Goal: Communication & Community: Share content

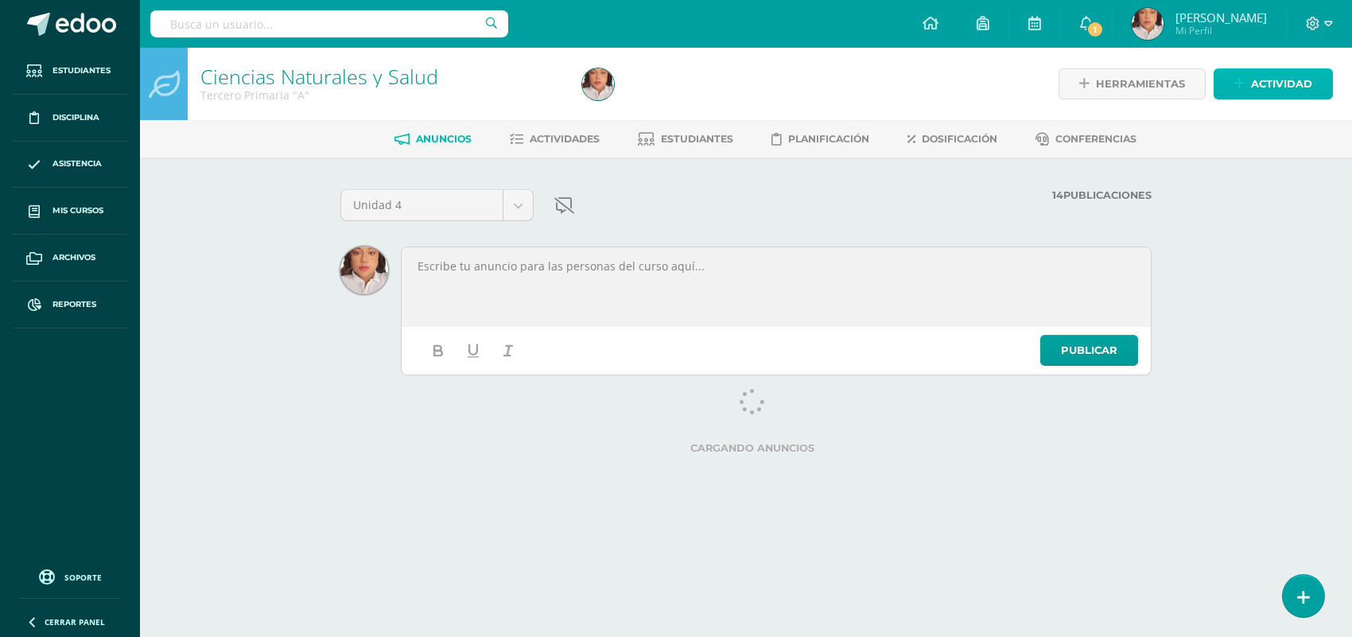
click at [1267, 87] on span "Actividad" at bounding box center [1281, 83] width 61 height 29
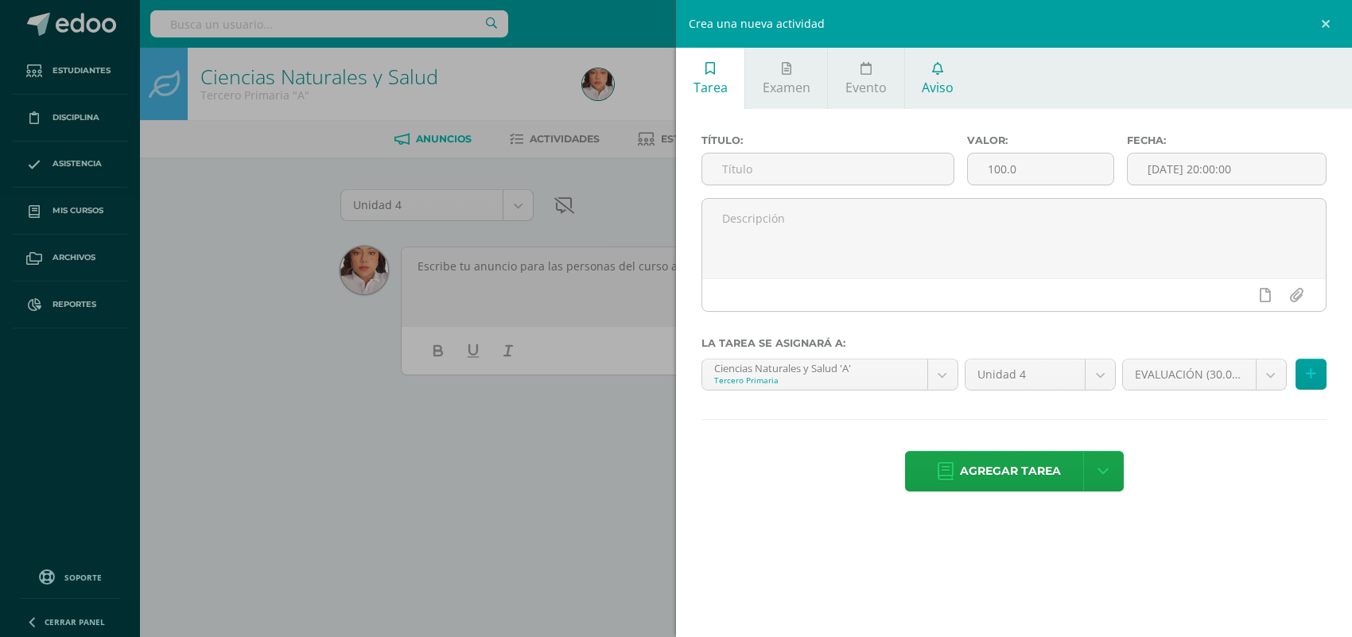
click at [927, 80] on span "Aviso" at bounding box center [938, 87] width 32 height 17
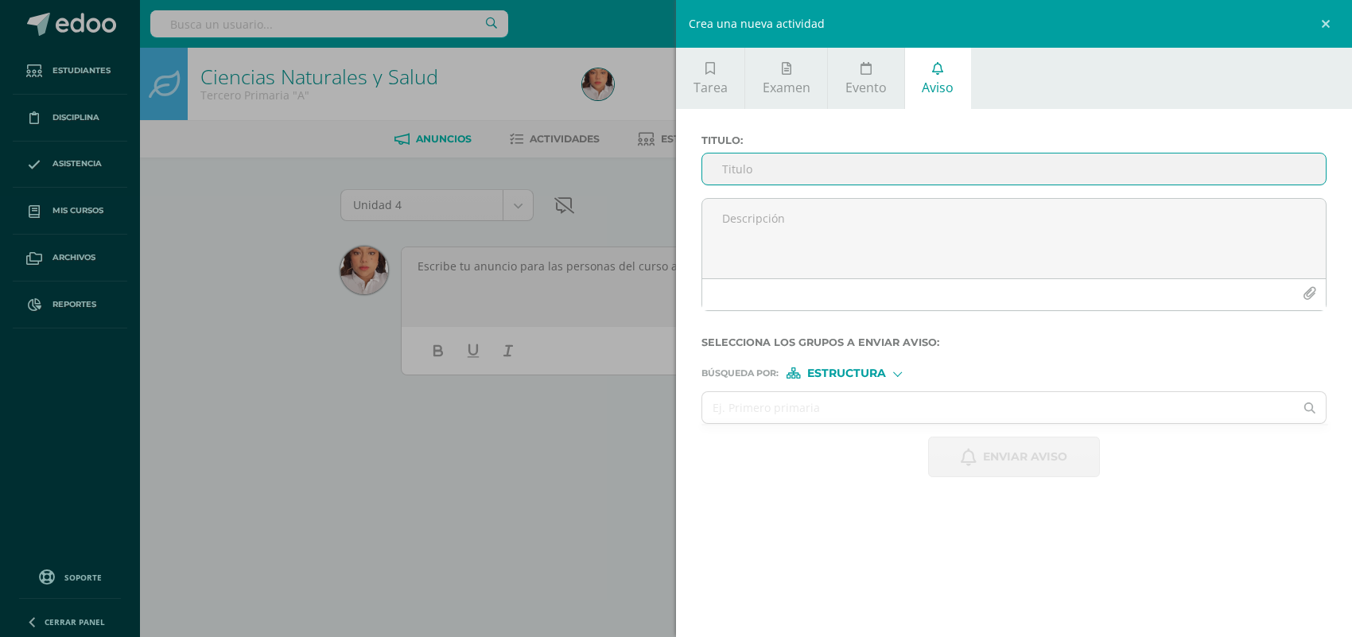
click at [816, 183] on input "Titulo :" at bounding box center [1013, 168] width 623 height 31
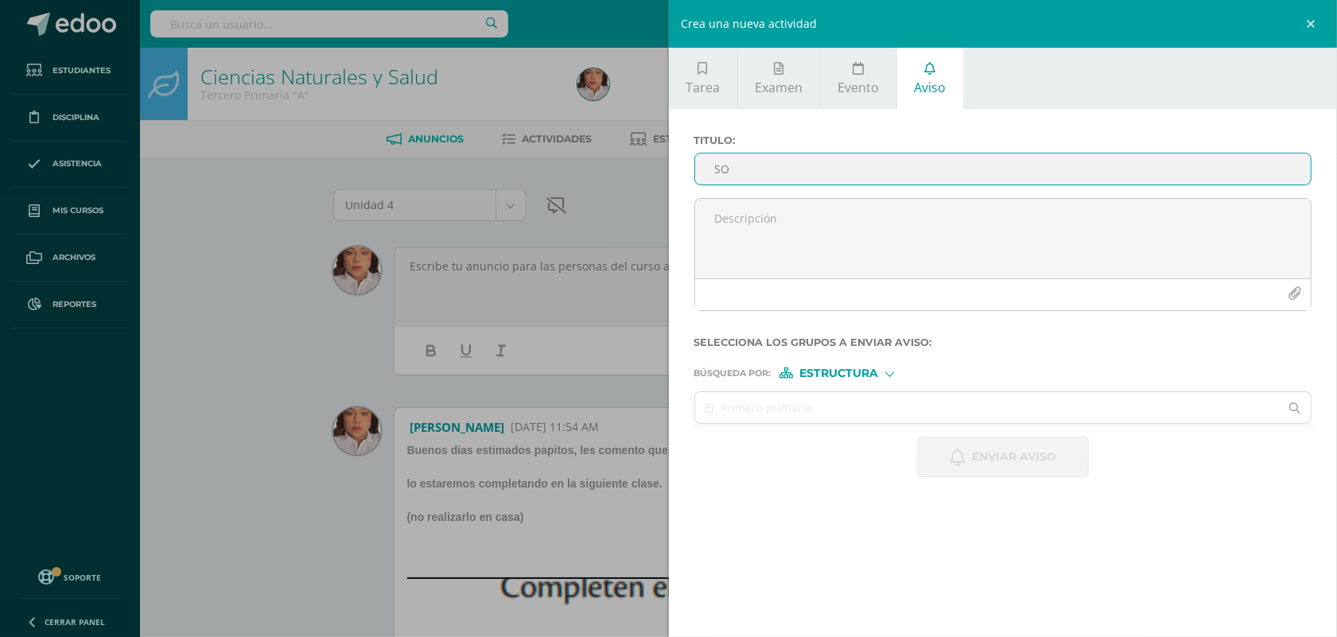
type input "S"
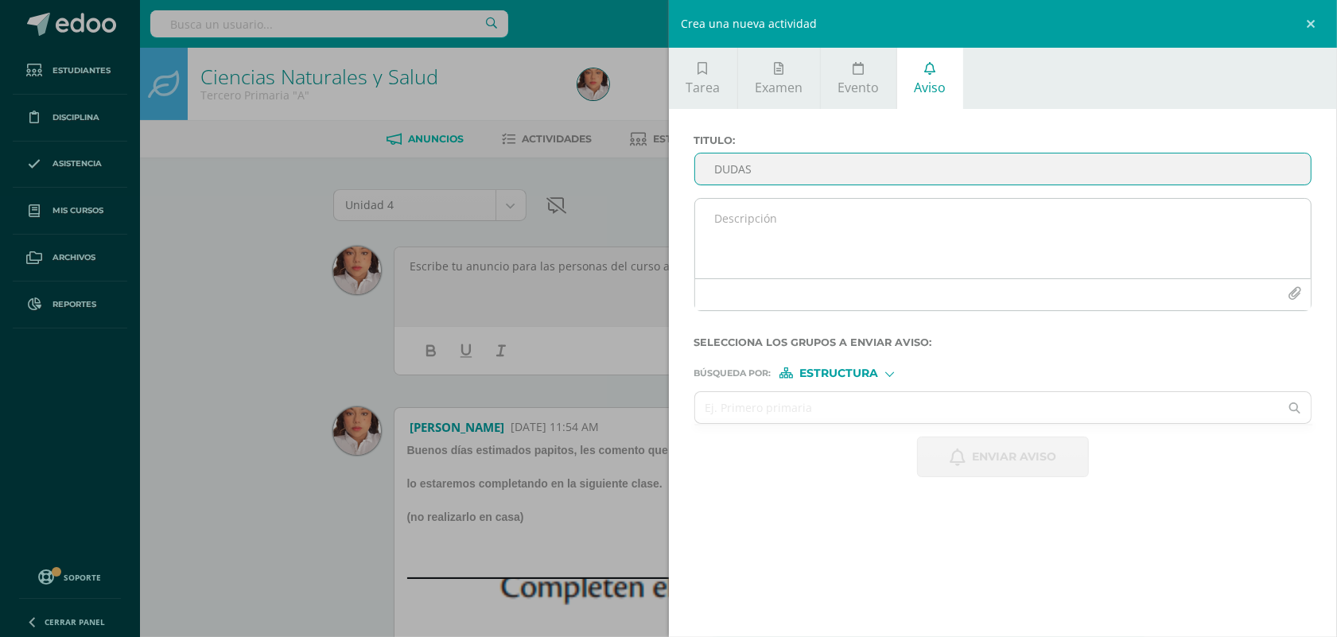
type input "DUDAS"
click at [835, 231] on textarea at bounding box center [1003, 239] width 616 height 80
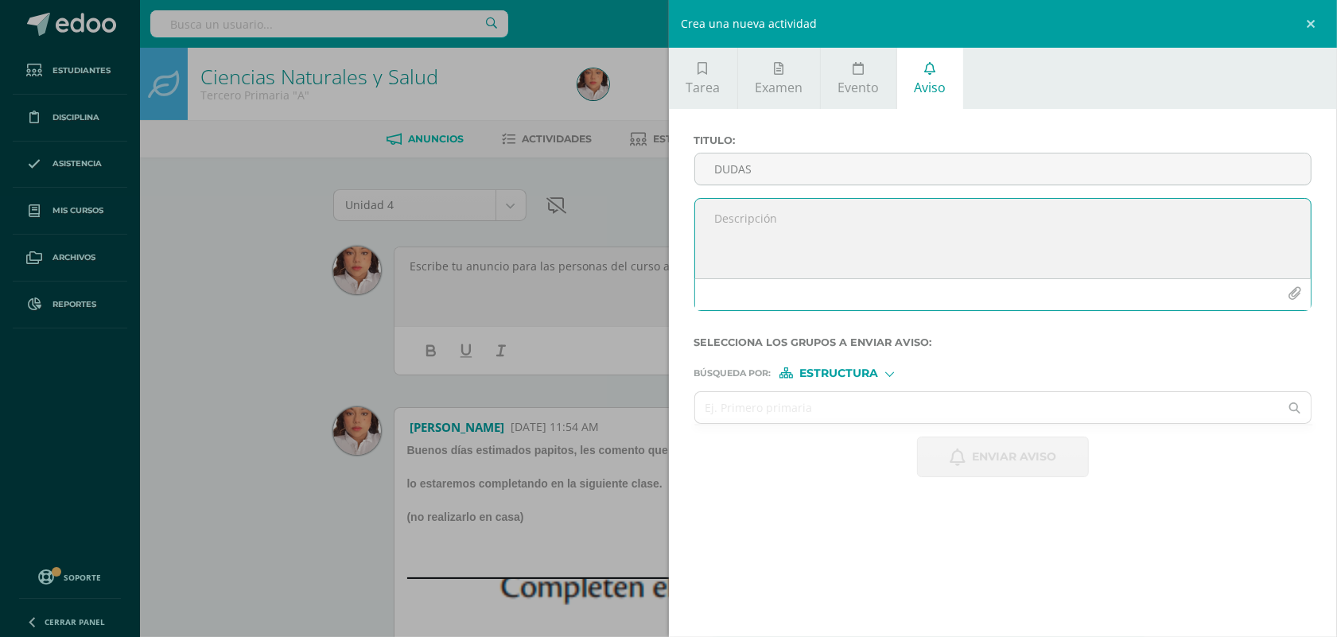
type textarea "b"
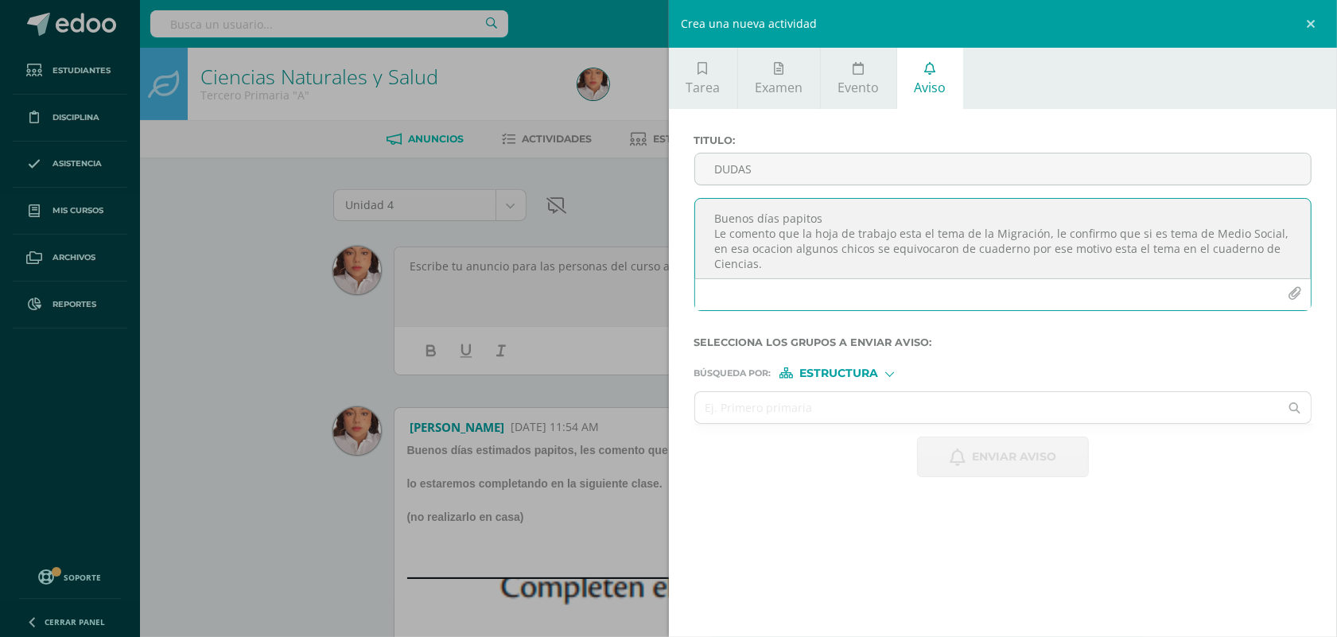
drag, startPoint x: 760, startPoint y: 259, endPoint x: 709, endPoint y: 262, distance: 51.0
click at [709, 262] on textarea "Buenos días papitos Le comento que la hoja de trabajo esta el tema de la Migrac…" at bounding box center [1003, 239] width 616 height 80
click at [825, 261] on textarea "Buenos días papitos Le comento que la hoja de trabajo esta el tema de la Migrac…" at bounding box center [1003, 239] width 616 height 80
type textarea "Buenos días papitos Le comento que la hoja de trabajo esta el tema de la Migrac…"
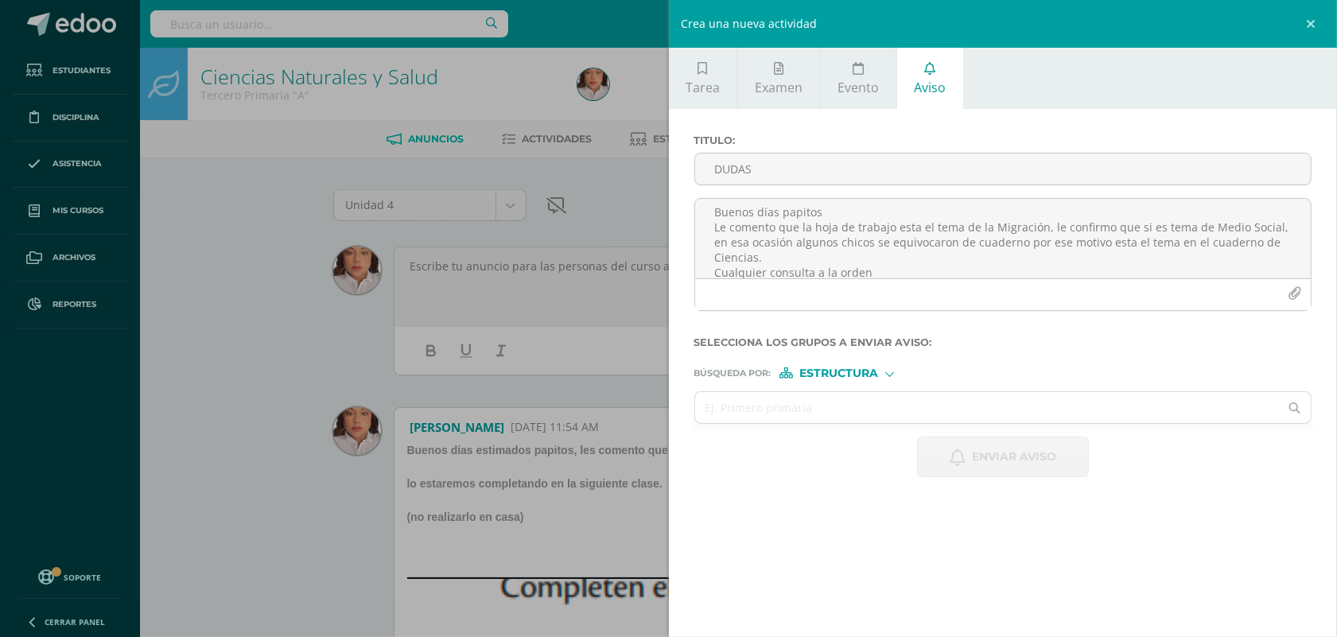
click at [876, 391] on form "Titulo : DUDAS Buenos días papitos Le comento que la hoja de trabajo esta el te…" at bounding box center [1003, 305] width 618 height 343
click at [887, 375] on div at bounding box center [889, 372] width 9 height 9
click at [876, 418] on label "Persona" at bounding box center [843, 418] width 109 height 11
click at [876, 414] on input "text" at bounding box center [987, 407] width 585 height 31
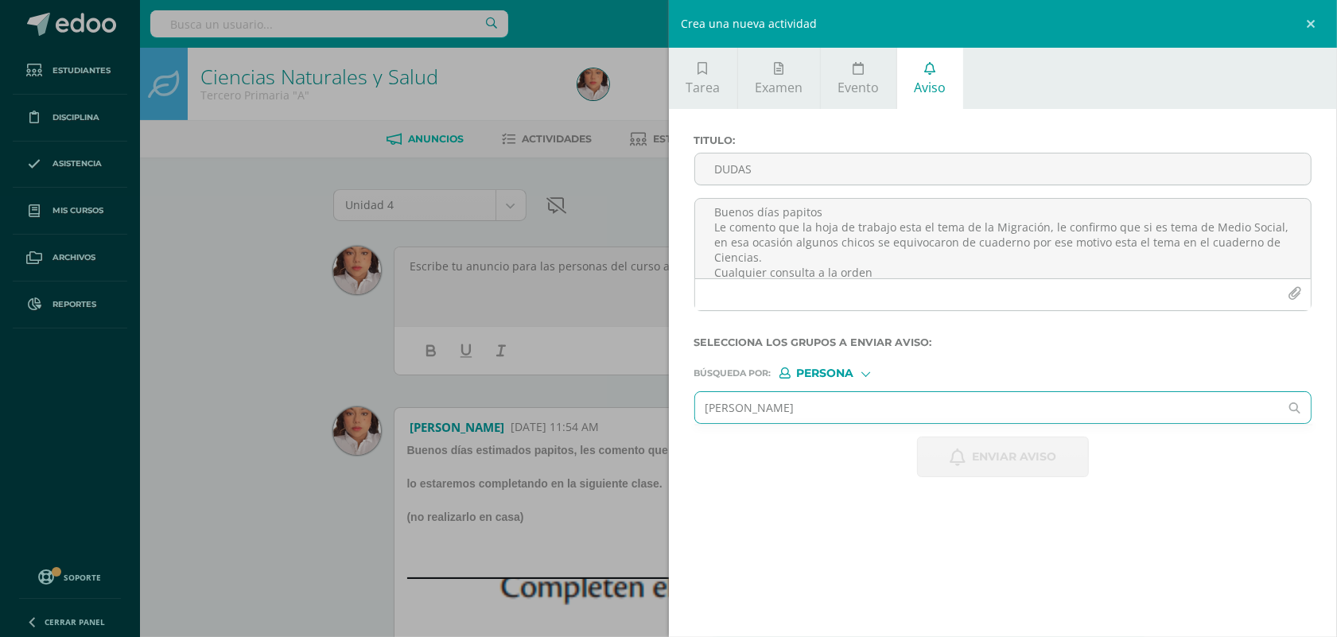
type input "[PERSON_NAME]"
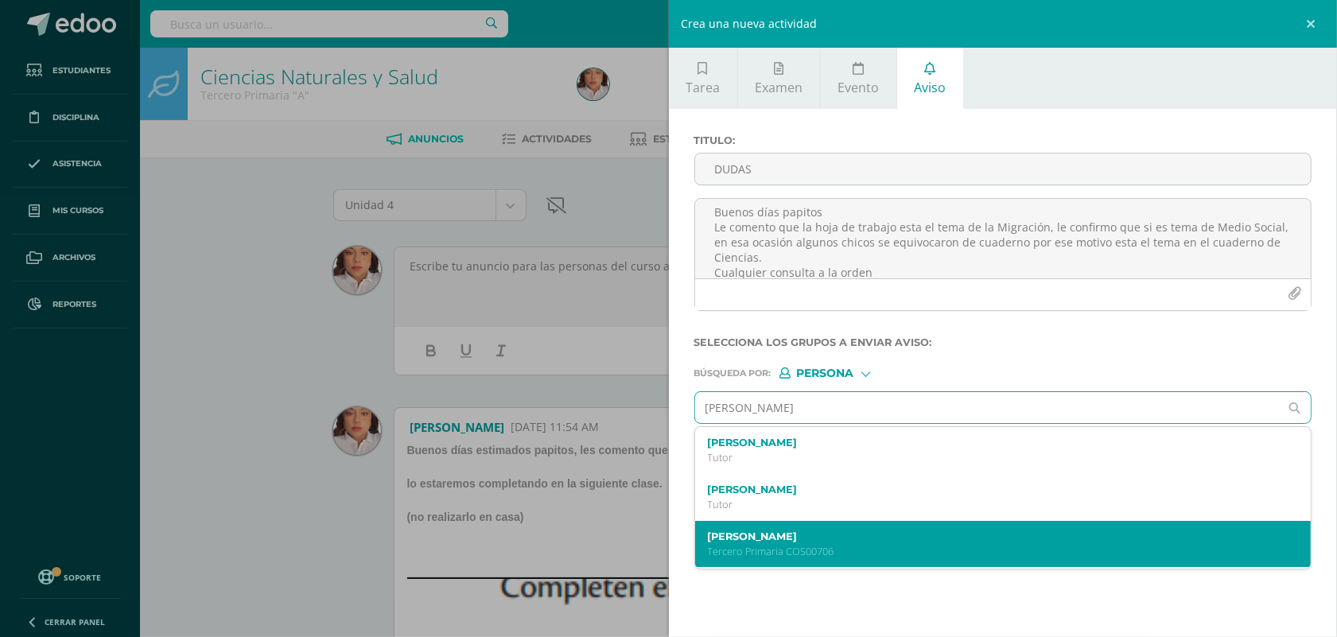
click at [867, 542] on label "[PERSON_NAME]" at bounding box center [990, 536] width 564 height 12
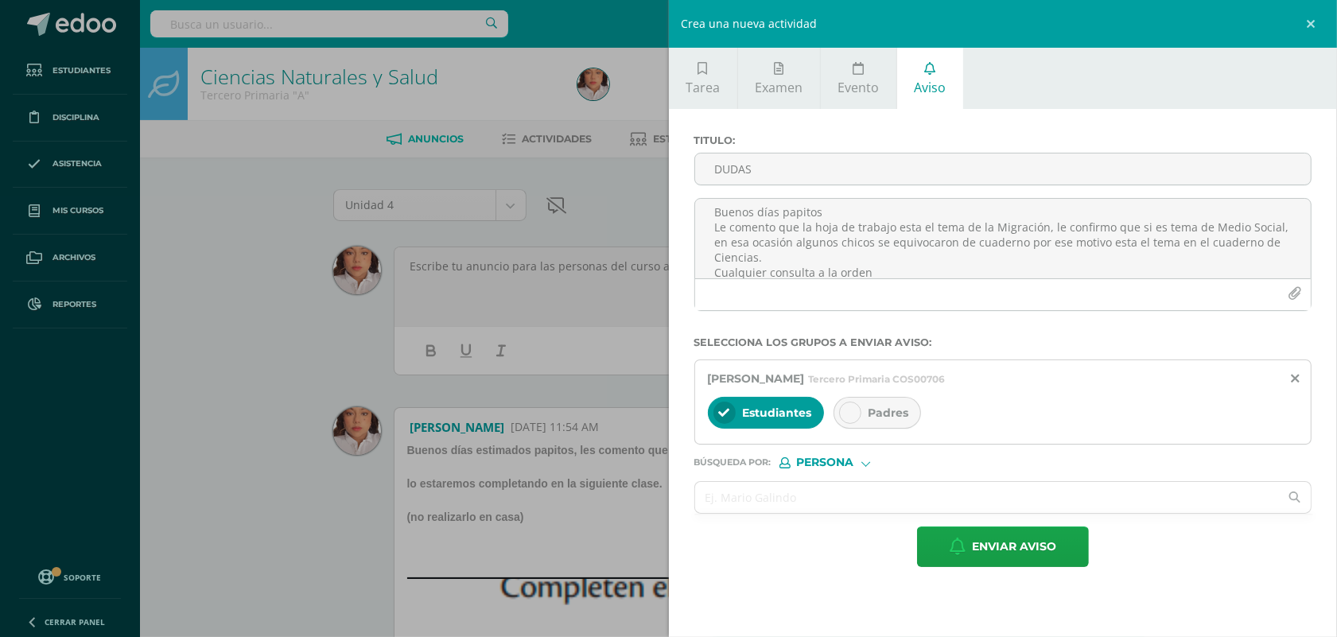
click at [884, 425] on div "Padres" at bounding box center [876, 413] width 87 height 32
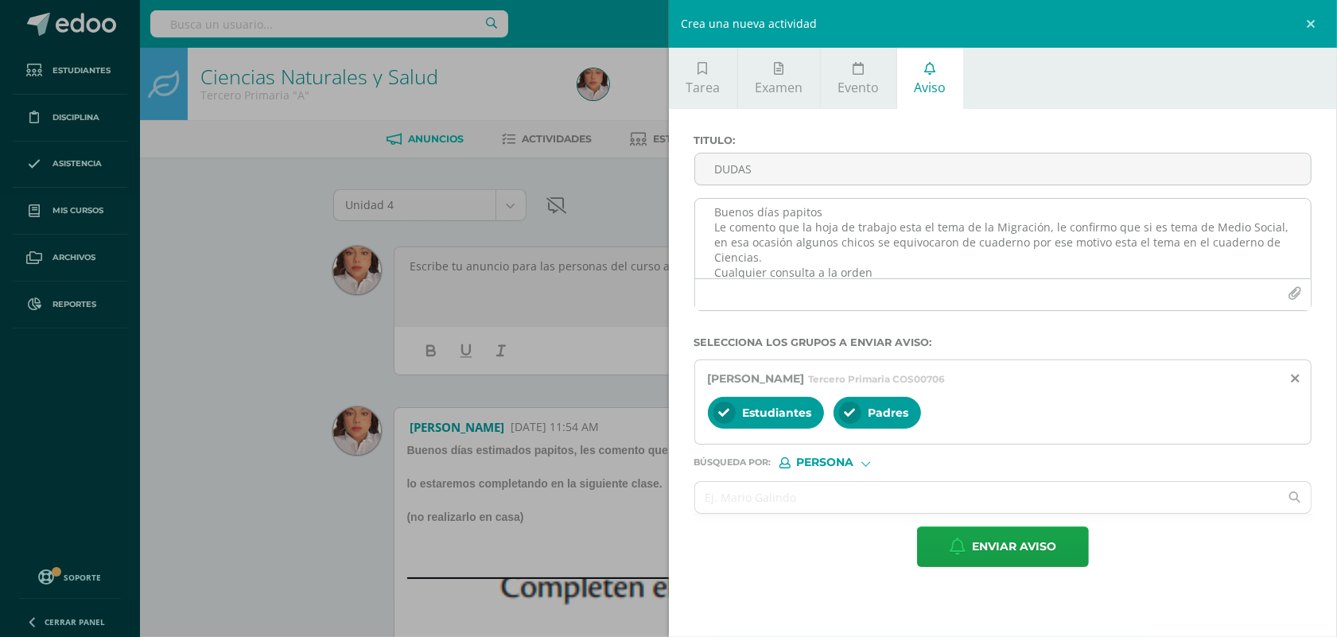
scroll to position [0, 0]
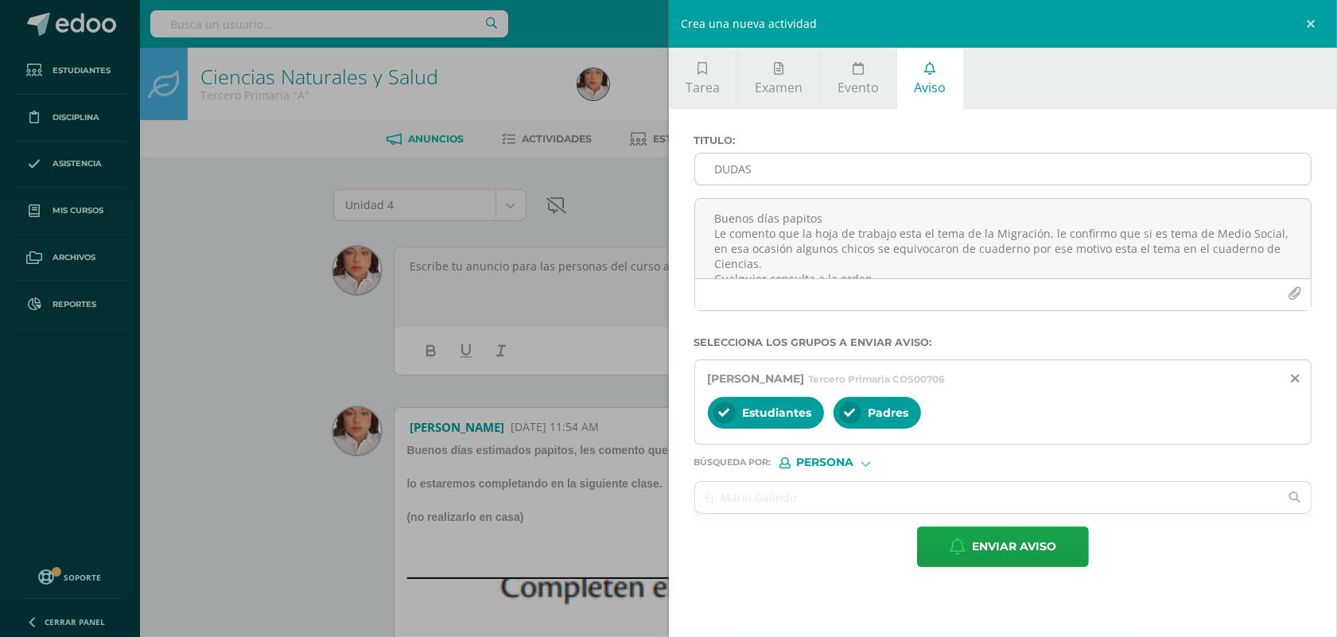
click at [915, 177] on input "DUDAS" at bounding box center [1003, 168] width 616 height 31
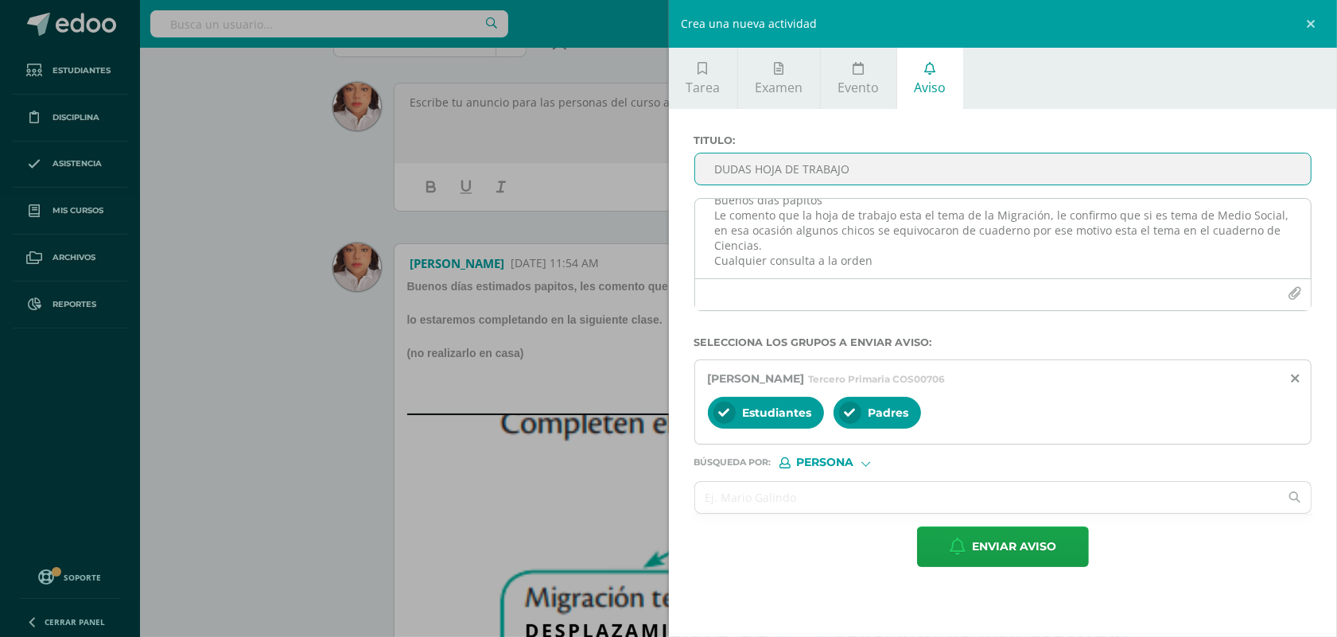
scroll to position [199, 0]
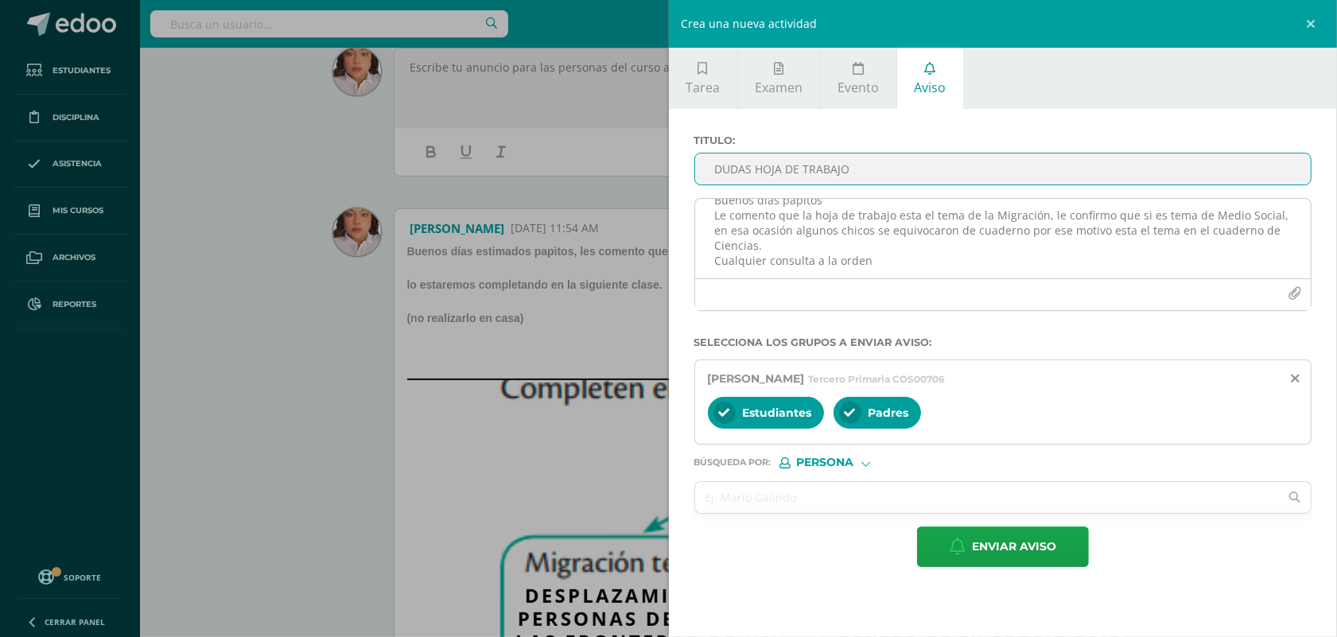
type input "DUDAS HOJA DE TRABAJO"
click at [889, 265] on textarea "Buenos días papitos Le comento que la hoja de trabajo esta el tema de la Migrac…" at bounding box center [1003, 239] width 616 height 80
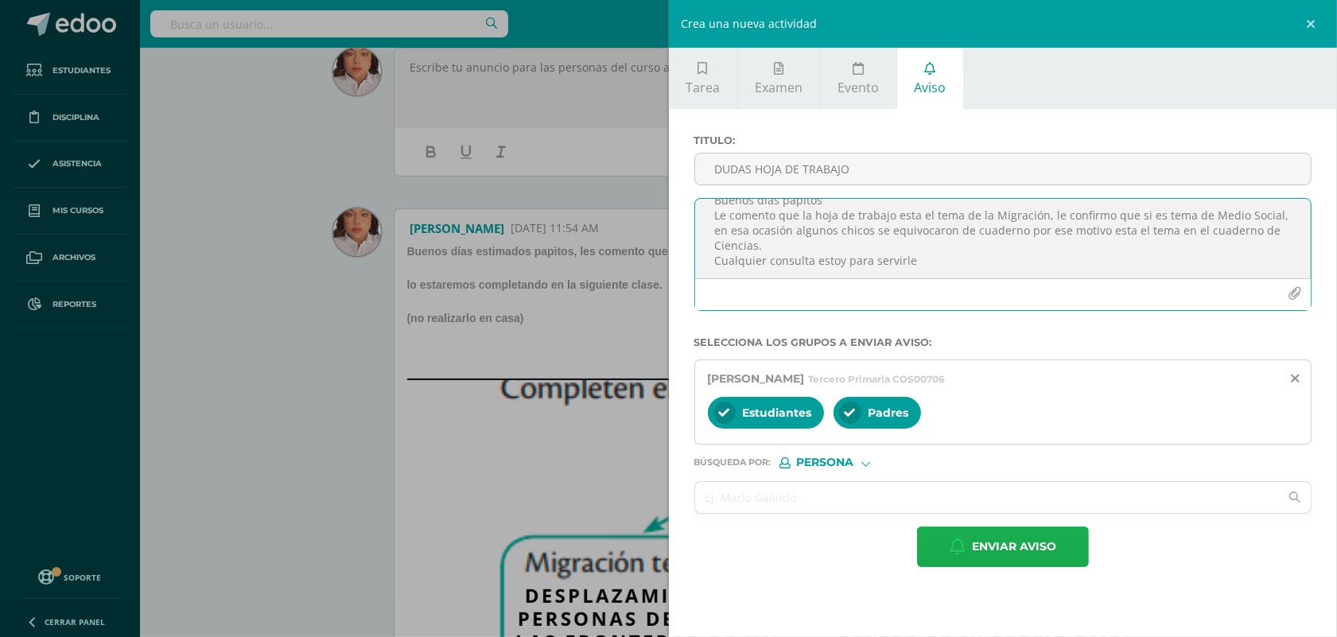
type textarea "Buenos días papitos Le comento que la hoja de trabajo esta el tema de la Migrac…"
click at [1026, 550] on span "Enviar aviso" at bounding box center [1014, 546] width 84 height 39
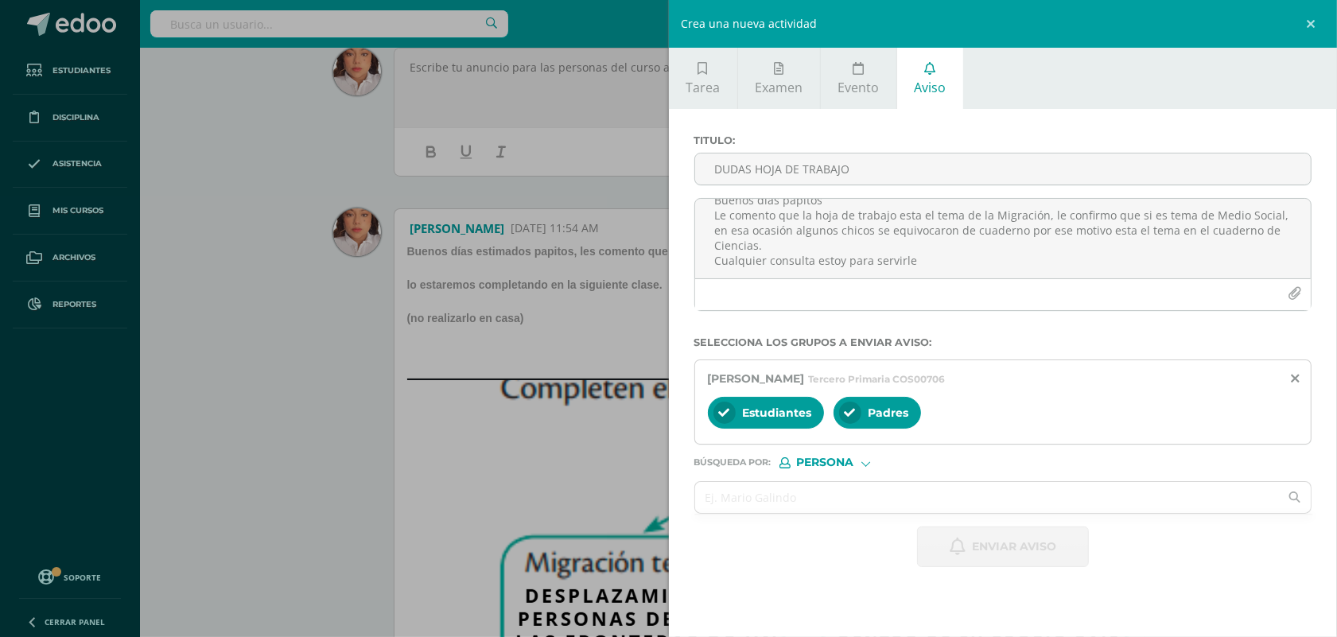
scroll to position [0, 0]
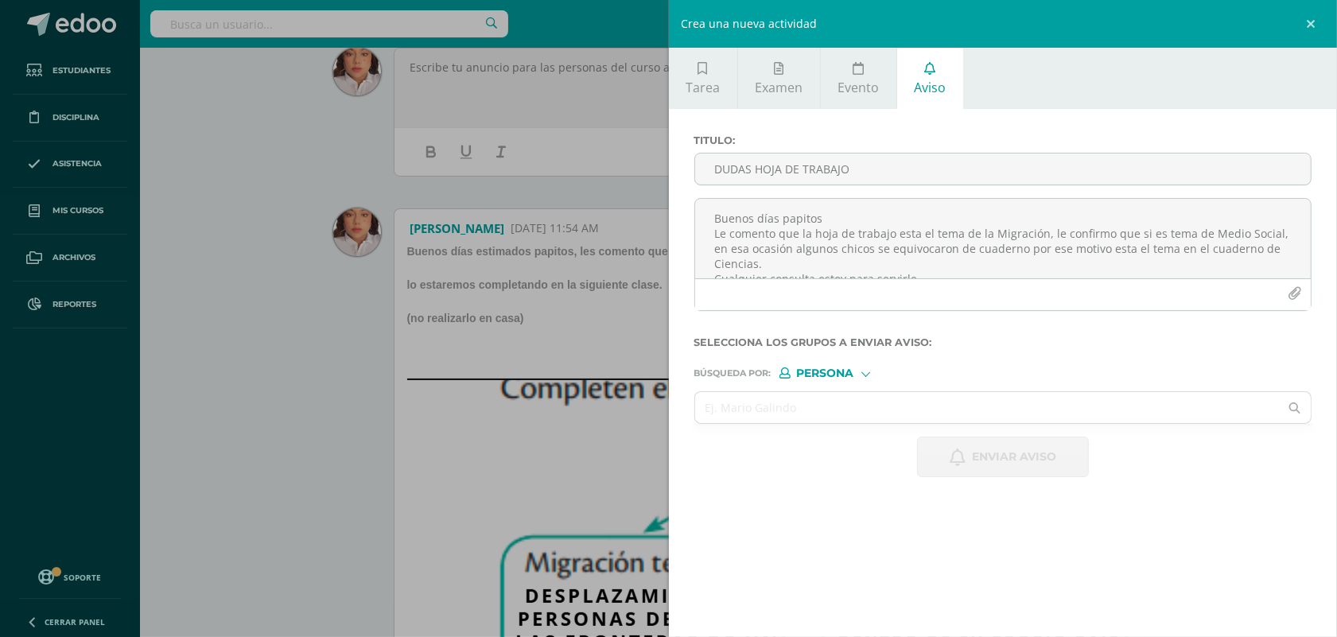
click at [372, 364] on div "Crea una nueva actividad Tarea Examen Evento Aviso Título: Valor: 100.0 Fecha: …" at bounding box center [668, 318] width 1337 height 637
